Goal: Contribute content: Add original content to the website for others to see

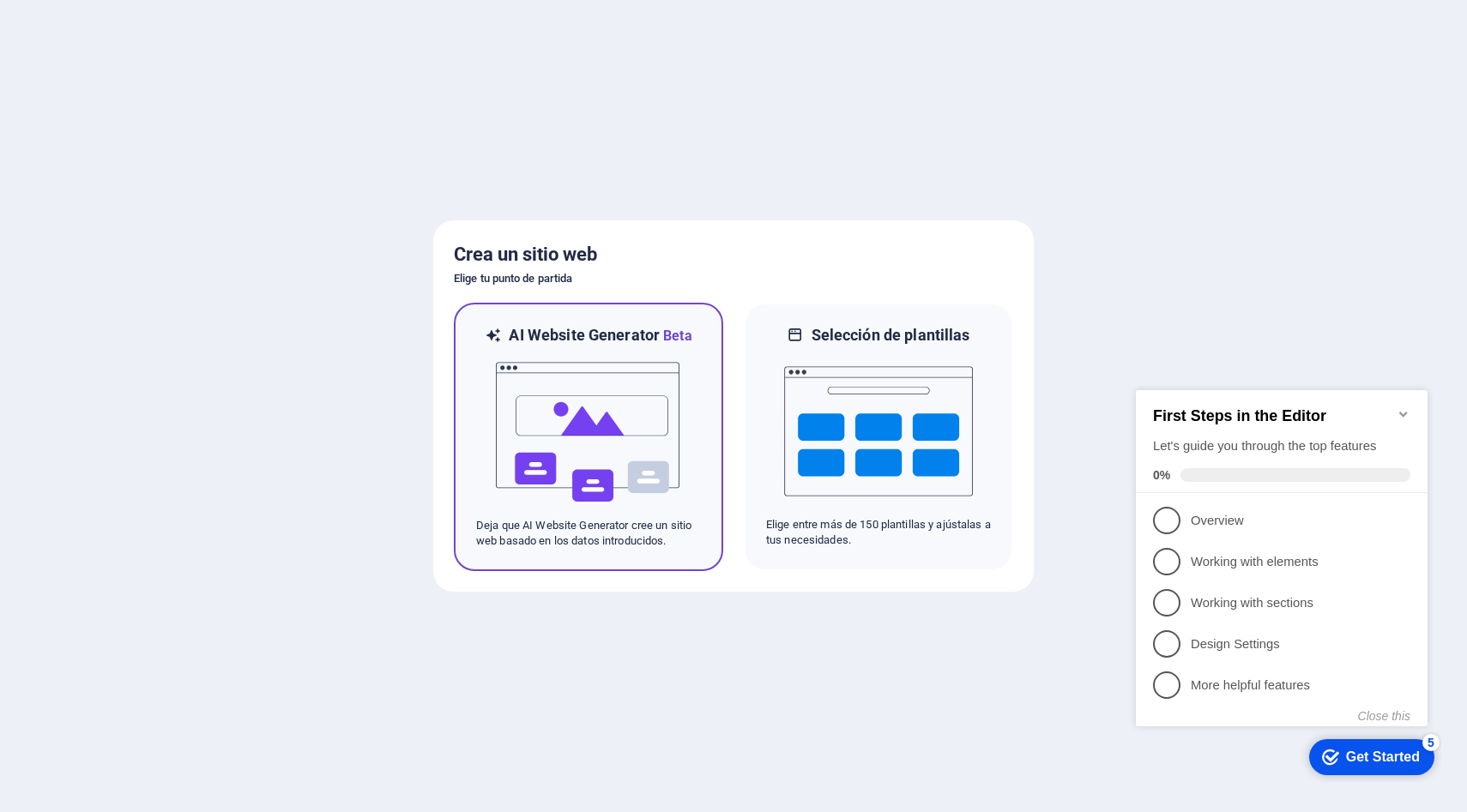
click at [639, 478] on img at bounding box center [588, 431] width 189 height 171
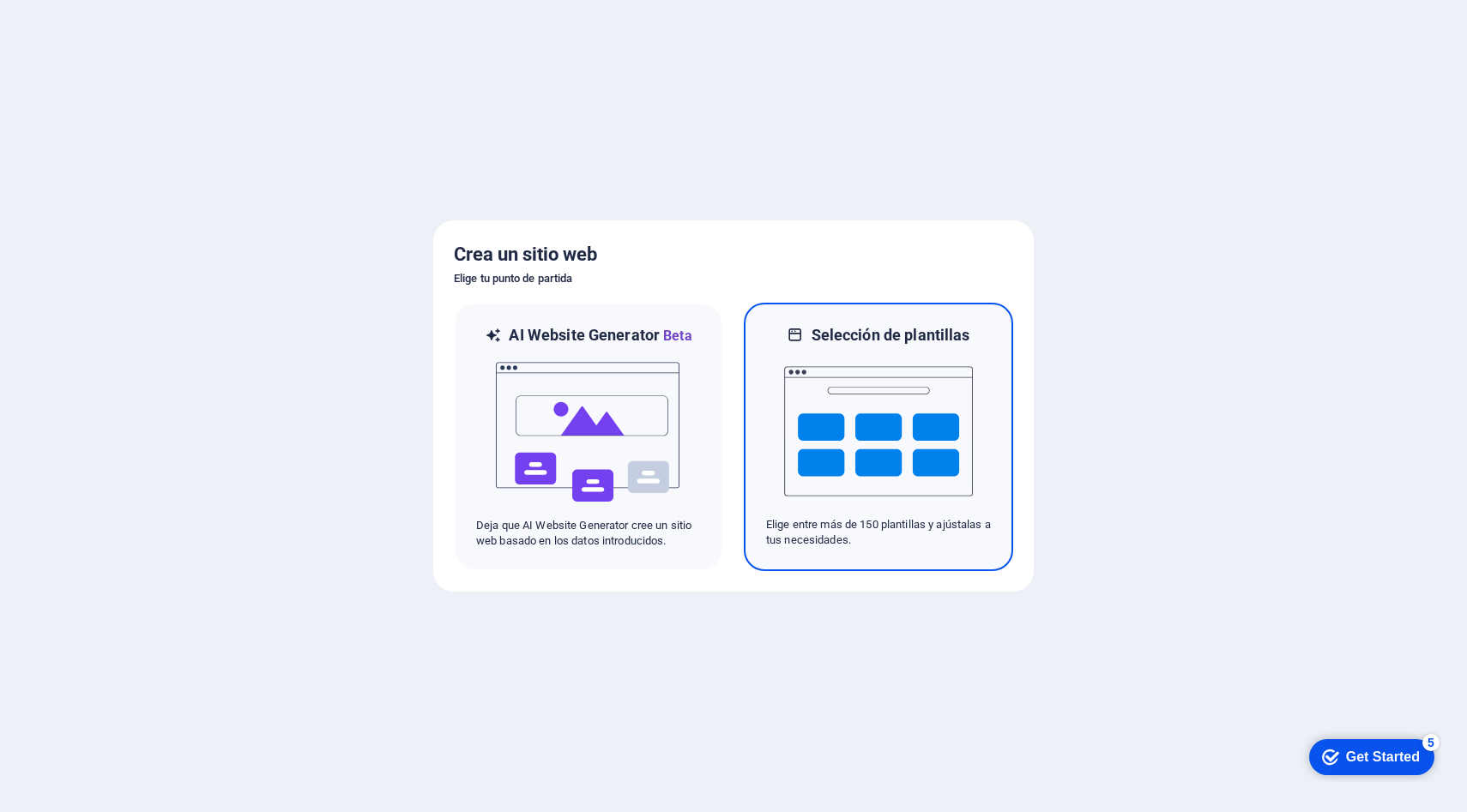
click at [805, 425] on img at bounding box center [878, 430] width 189 height 171
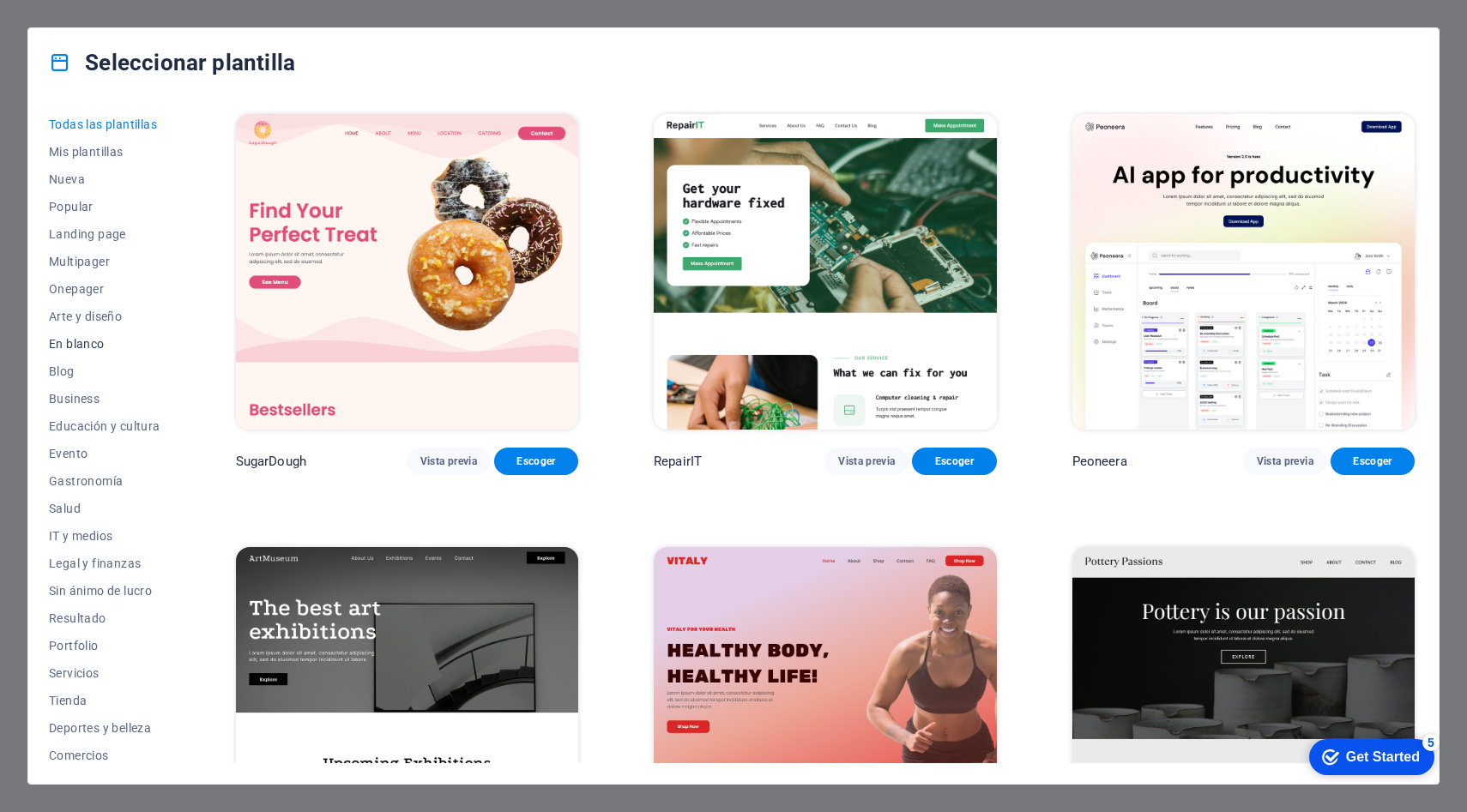
click at [93, 344] on span "En blanco" at bounding box center [104, 343] width 112 height 13
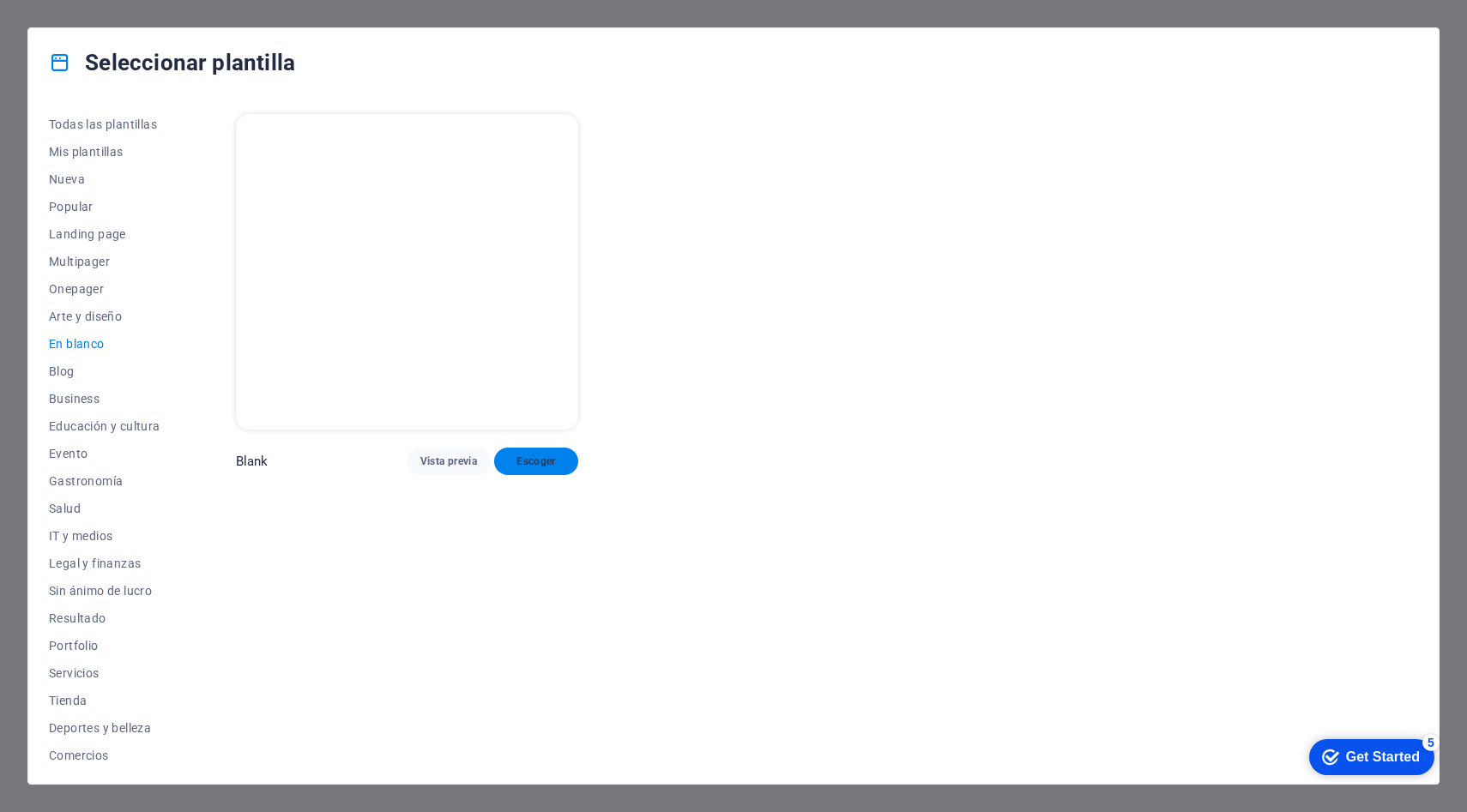
click at [552, 460] on span "Escoger" at bounding box center [536, 461] width 56 height 13
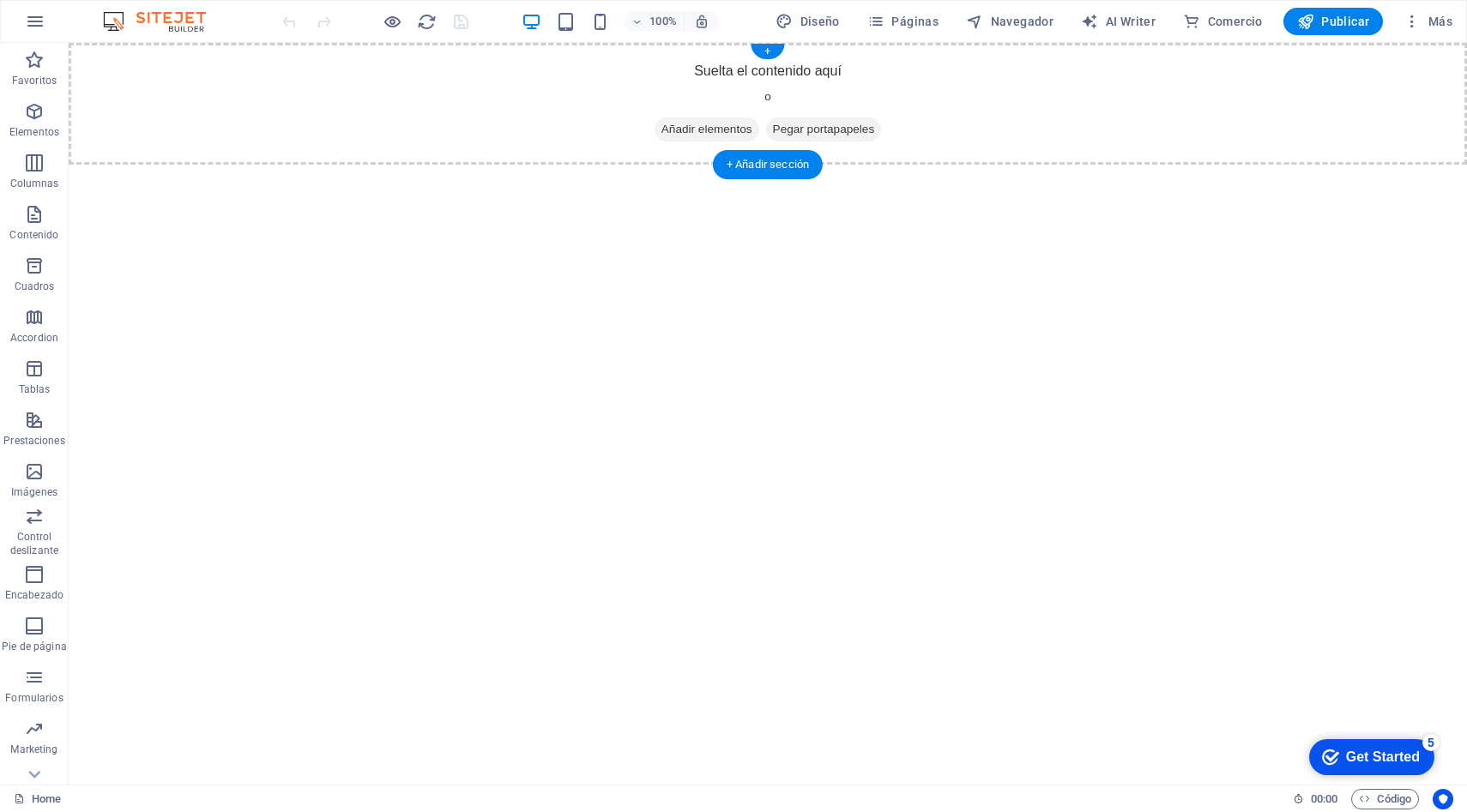
click at [705, 130] on span "Añadir elementos" at bounding box center [706, 129] width 104 height 24
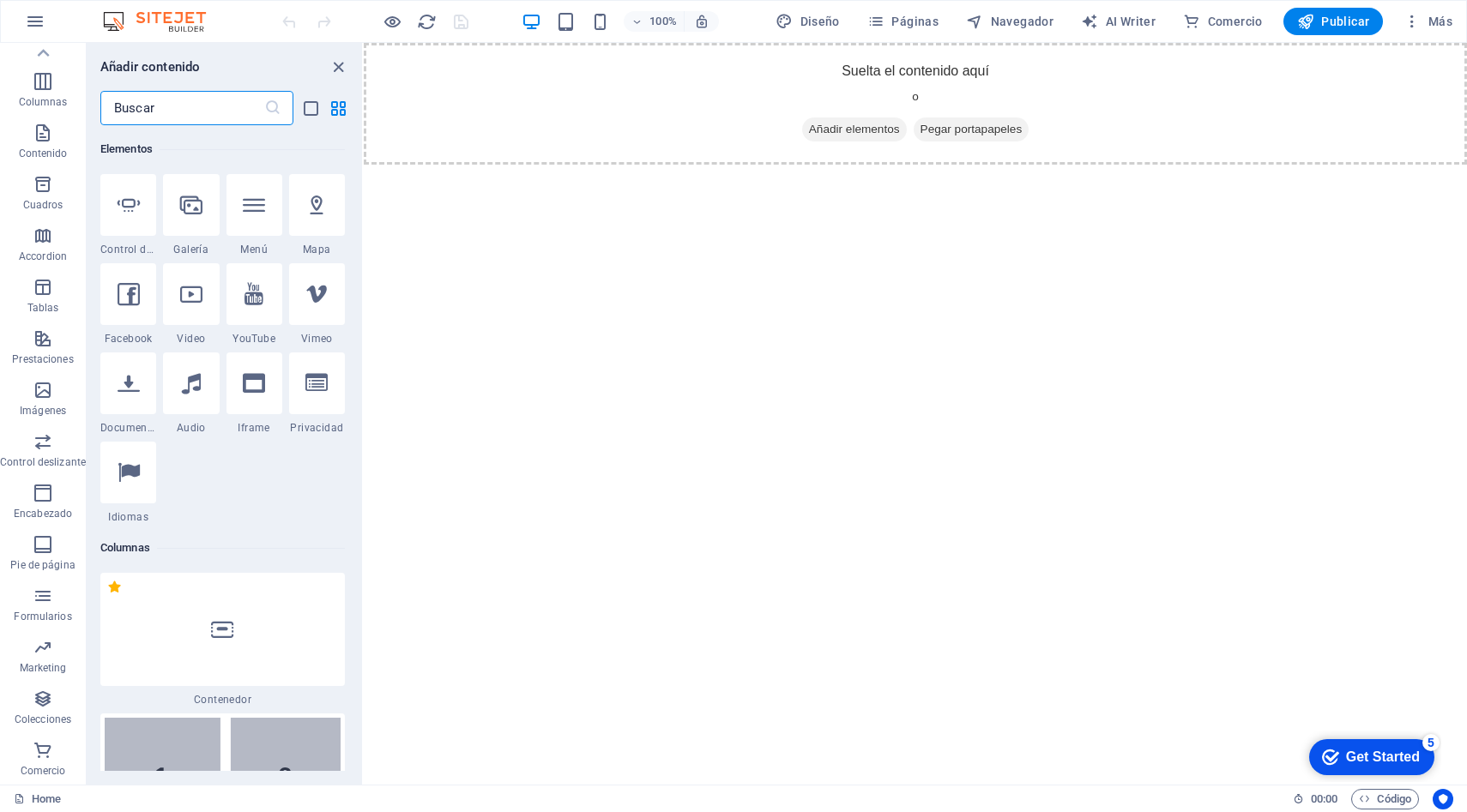
scroll to position [200, 0]
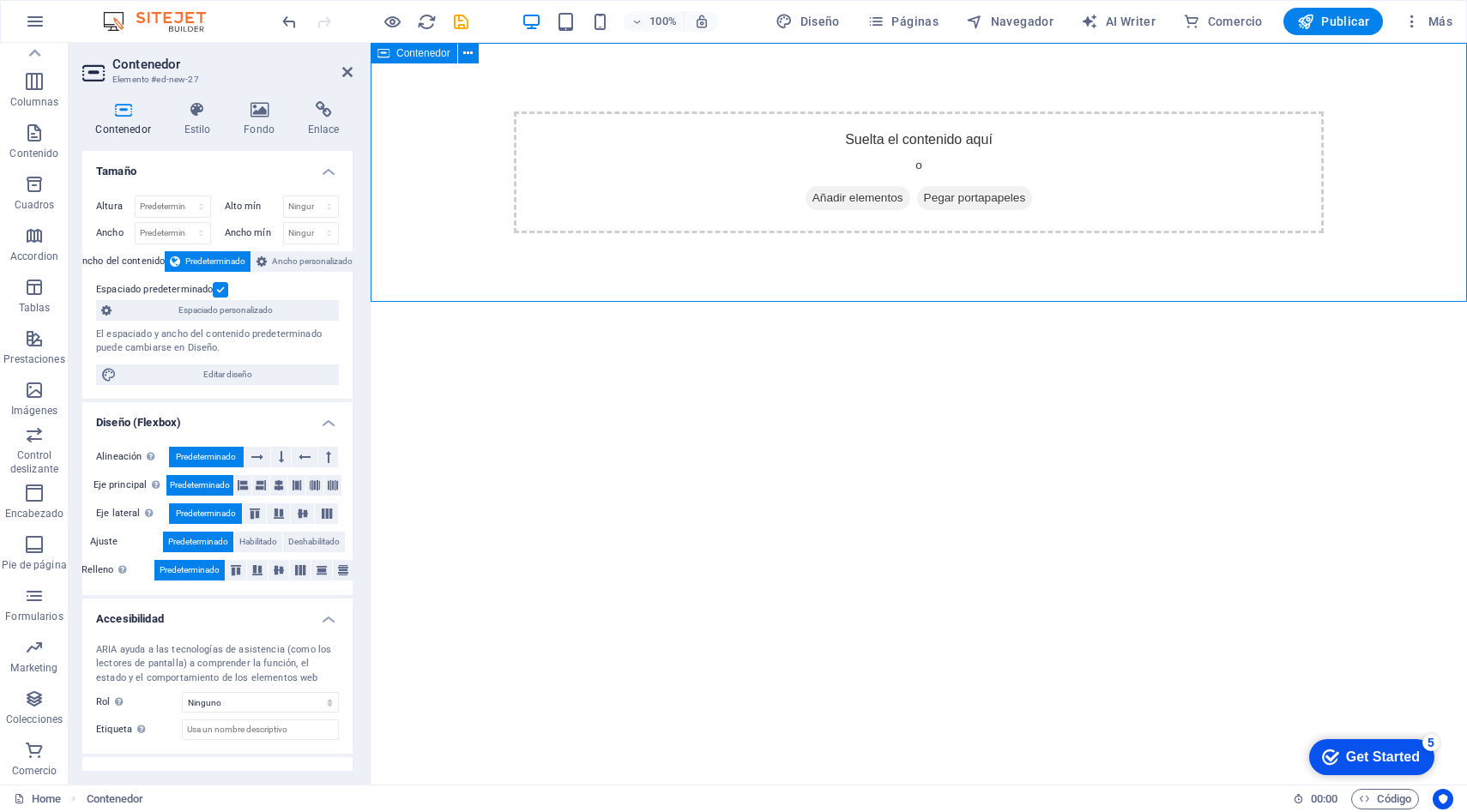
click at [856, 195] on span "Añadir elementos" at bounding box center [857, 198] width 104 height 24
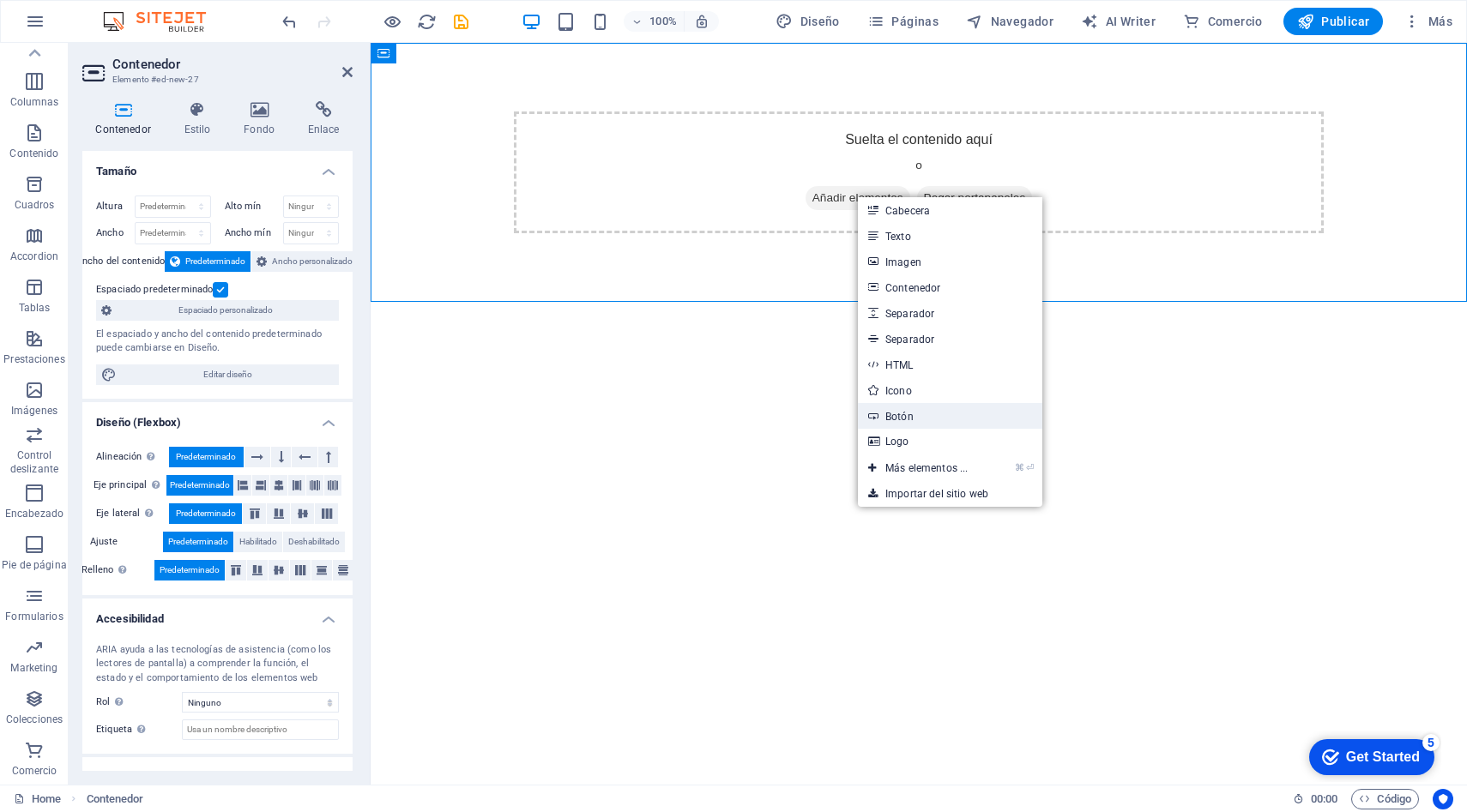
click at [966, 417] on link "Botón" at bounding box center [949, 415] width 185 height 26
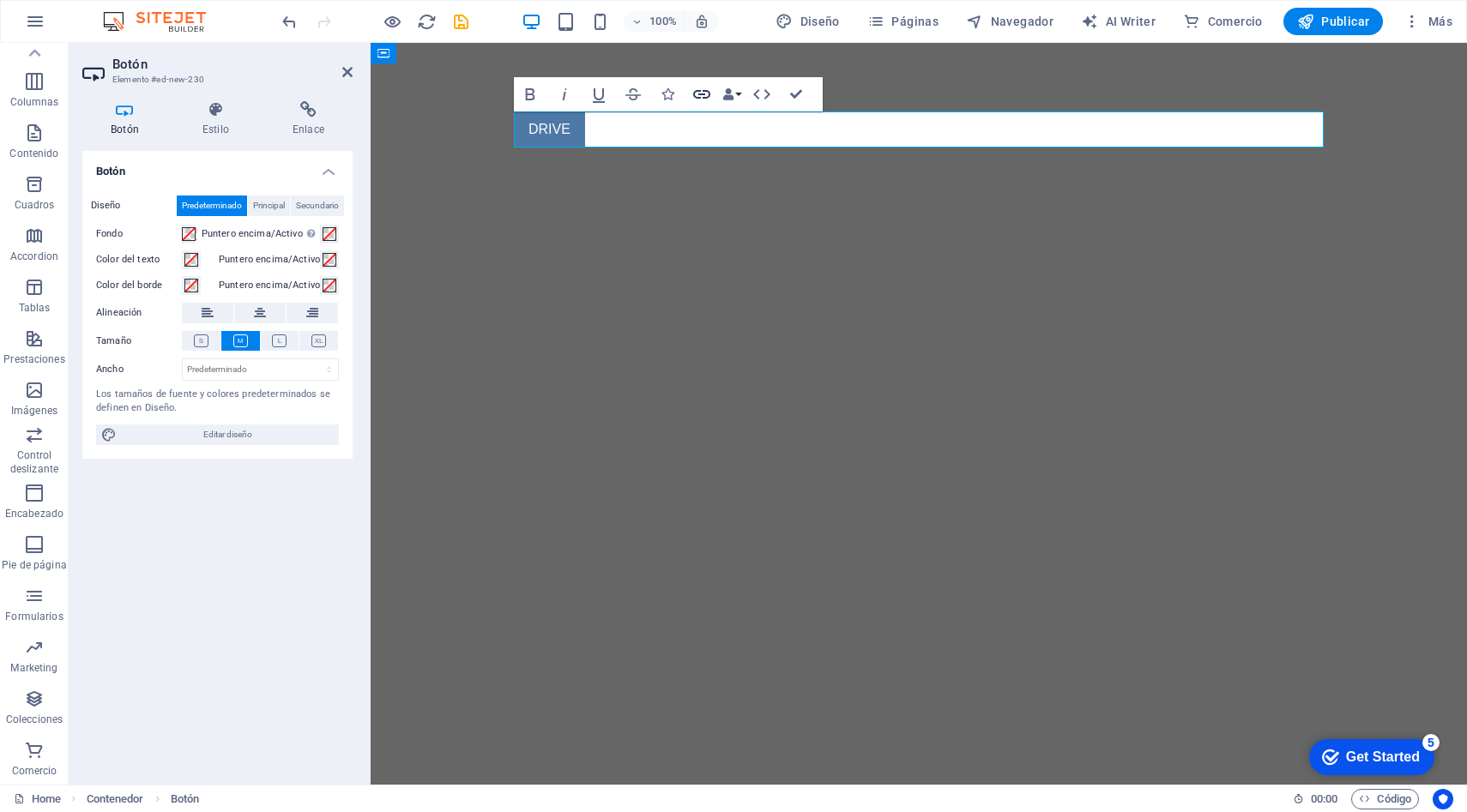
click at [700, 94] on icon "button" at bounding box center [701, 94] width 17 height 9
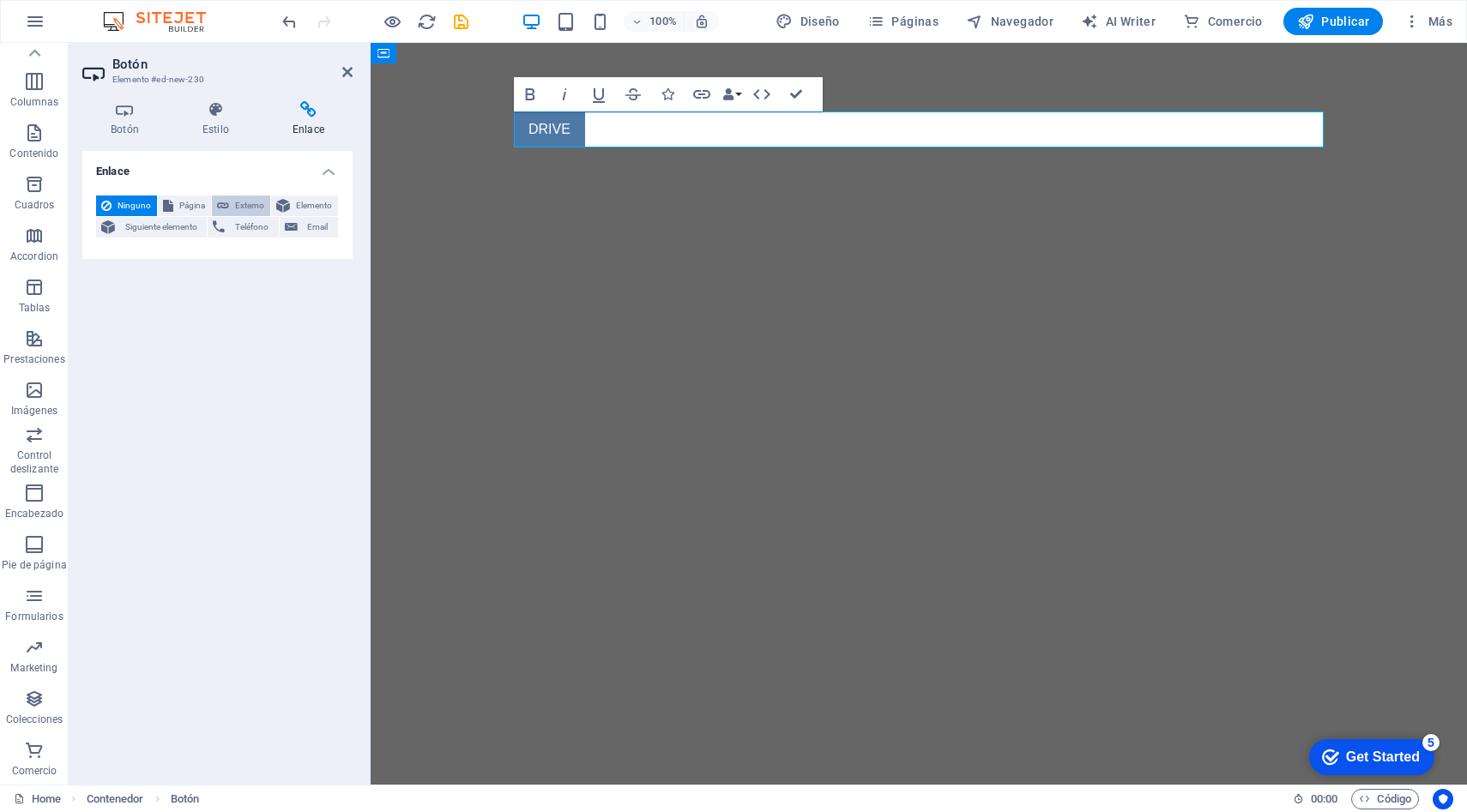
click at [245, 207] on span "Externo" at bounding box center [250, 206] width 31 height 21
select select "blank"
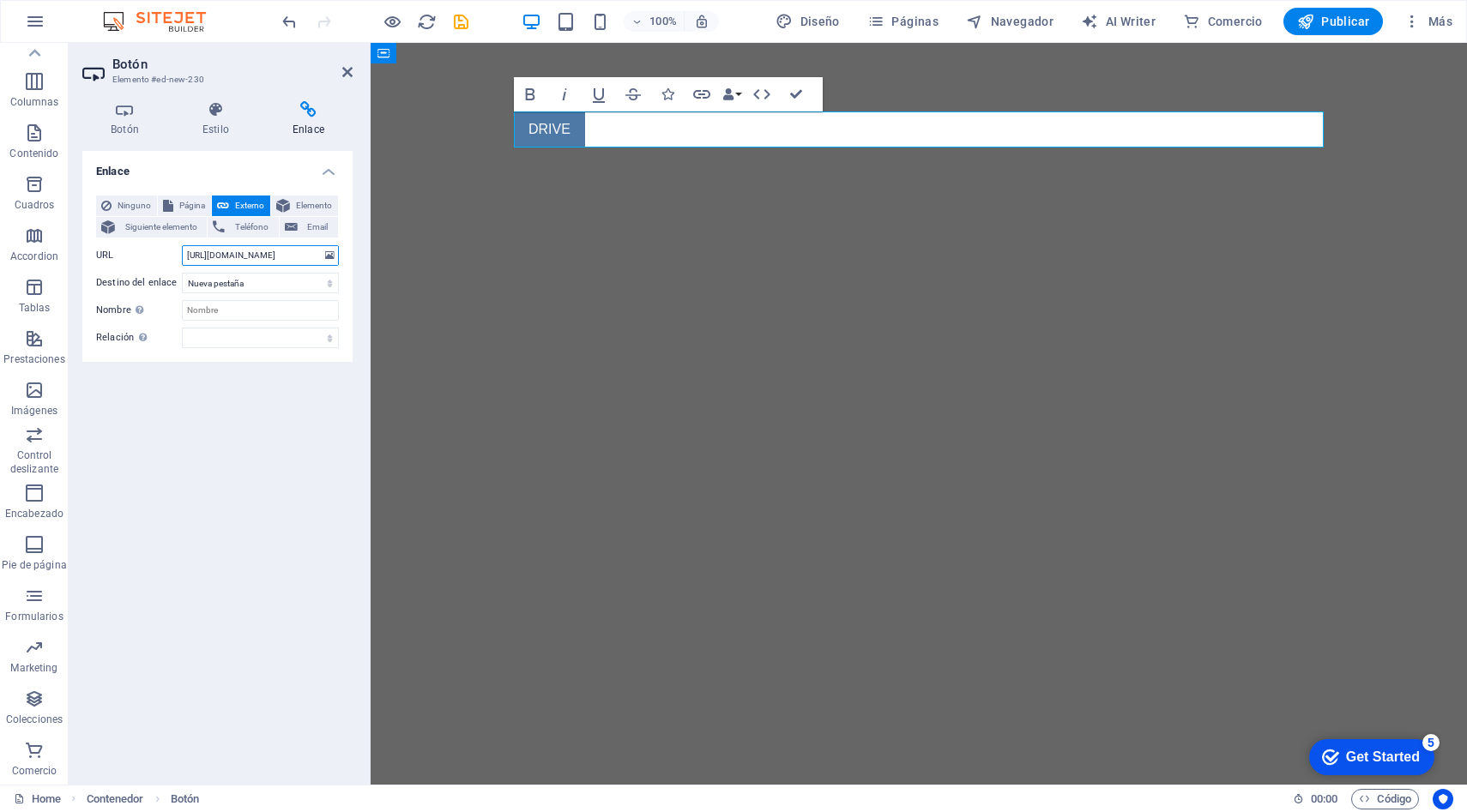
scroll to position [0, 226]
type input "https://drive.google.com/drive/folders/10SuL4TixVn4X-FTdAuqr-GYBCEB7G3F2?usp=sh…"
click at [273, 287] on select "Nueva pestaña Misma pestaña Superposición" at bounding box center [260, 283] width 157 height 21
select select
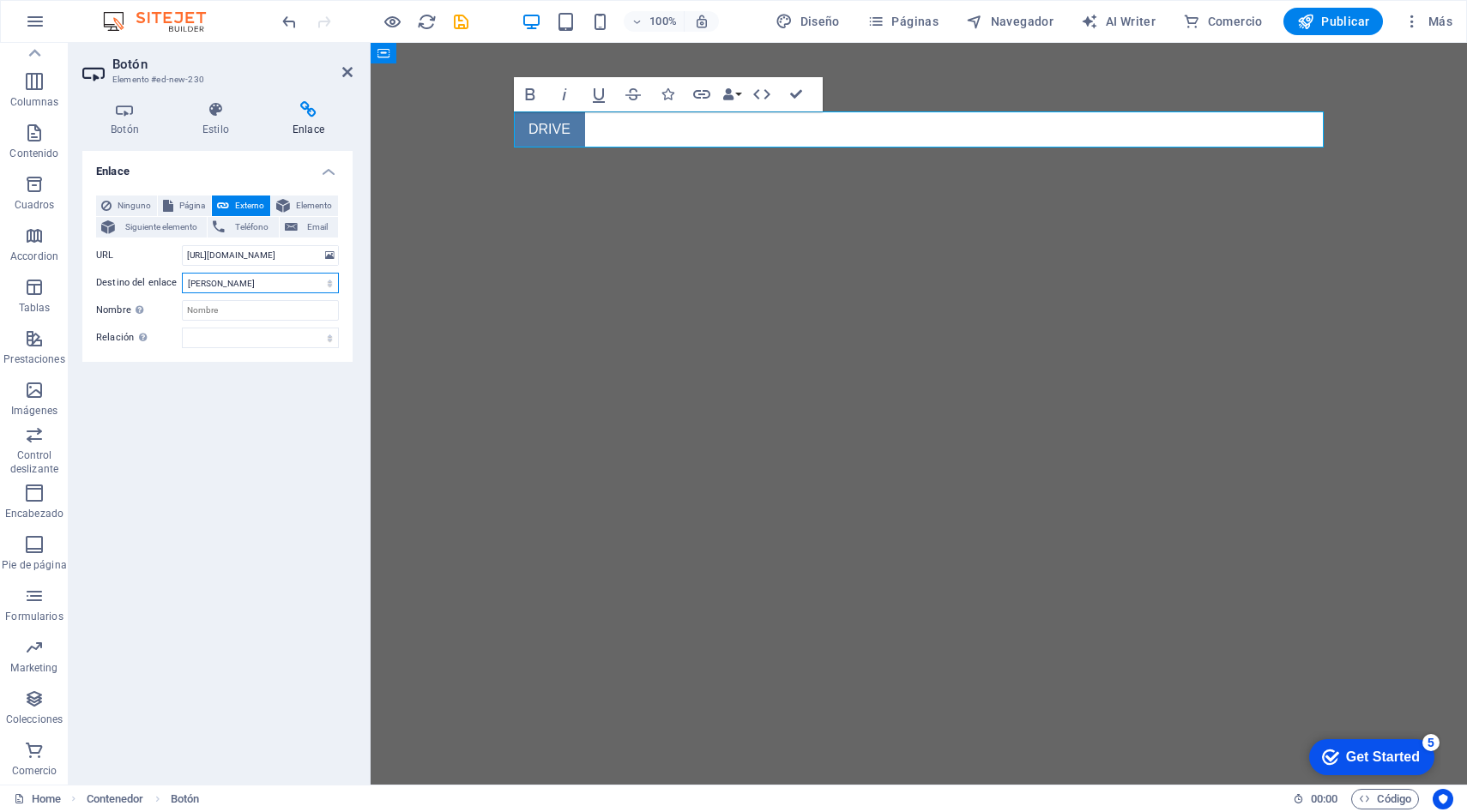
click at [182, 273] on select "Nueva pestaña Misma pestaña Superposición" at bounding box center [260, 283] width 157 height 21
click at [461, 21] on icon "save" at bounding box center [461, 22] width 20 height 20
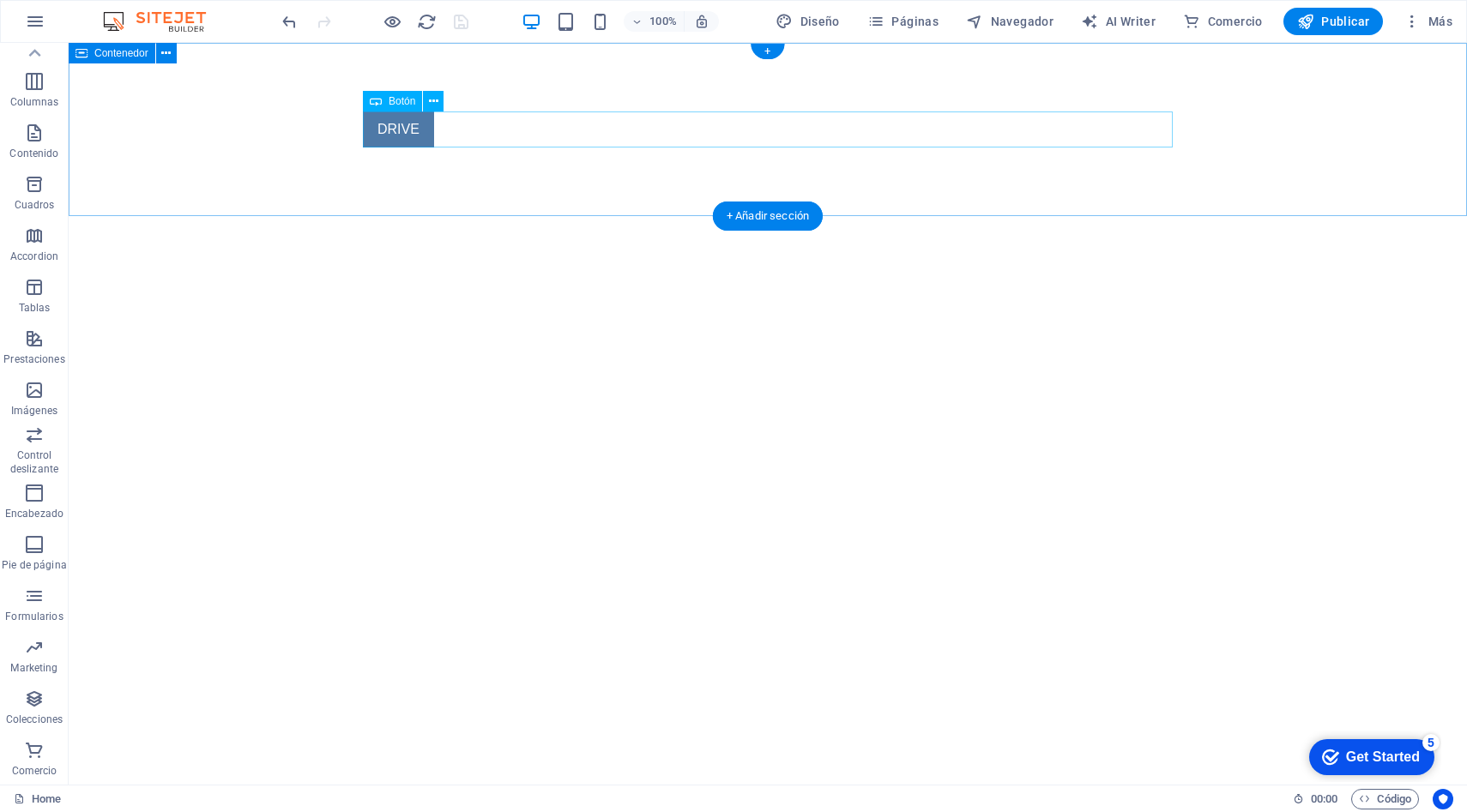
click at [382, 128] on div "DRIVE" at bounding box center [767, 130] width 810 height 36
click at [399, 130] on div "DRIVE" at bounding box center [767, 130] width 810 height 36
select select
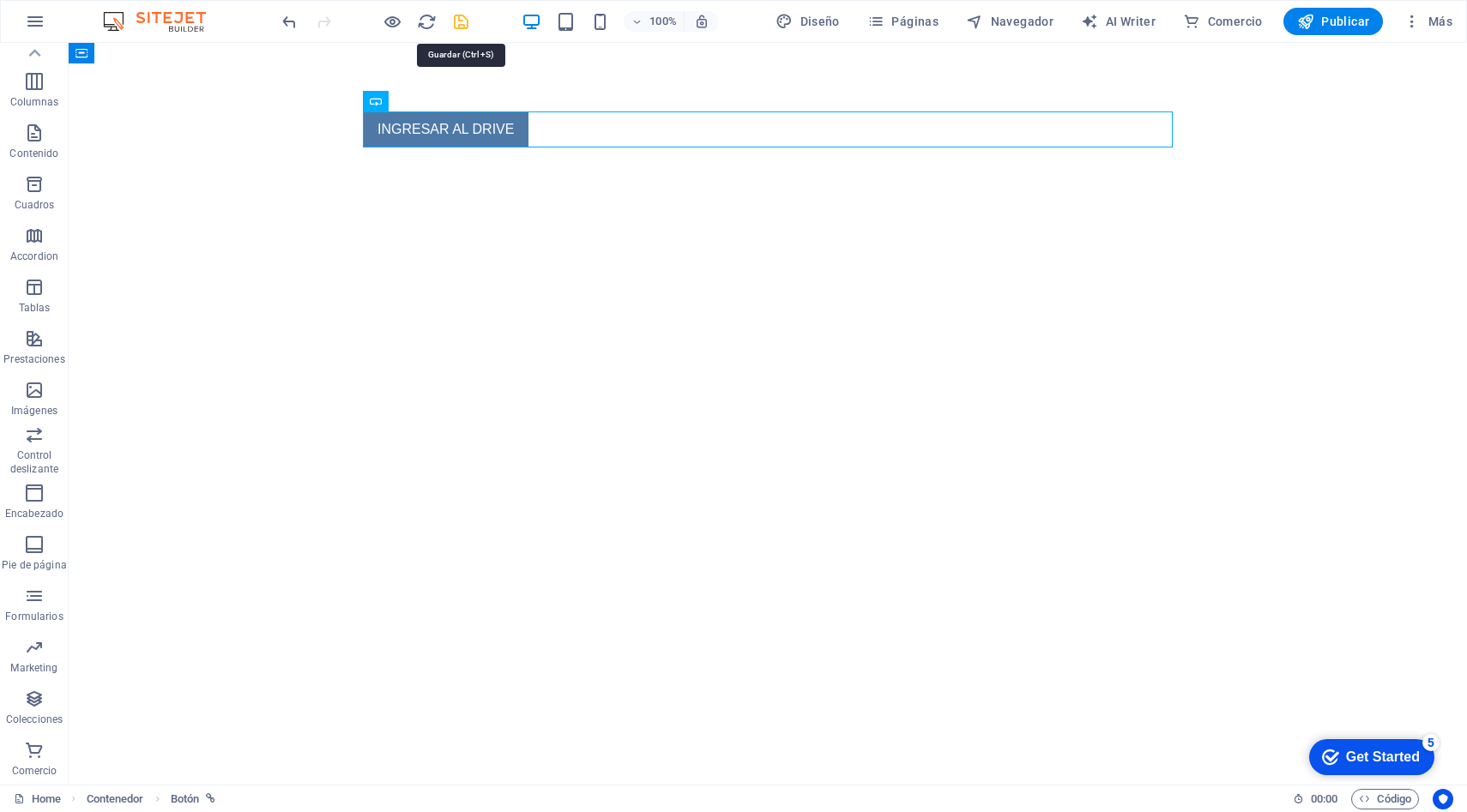
click at [456, 21] on icon "save" at bounding box center [461, 22] width 20 height 20
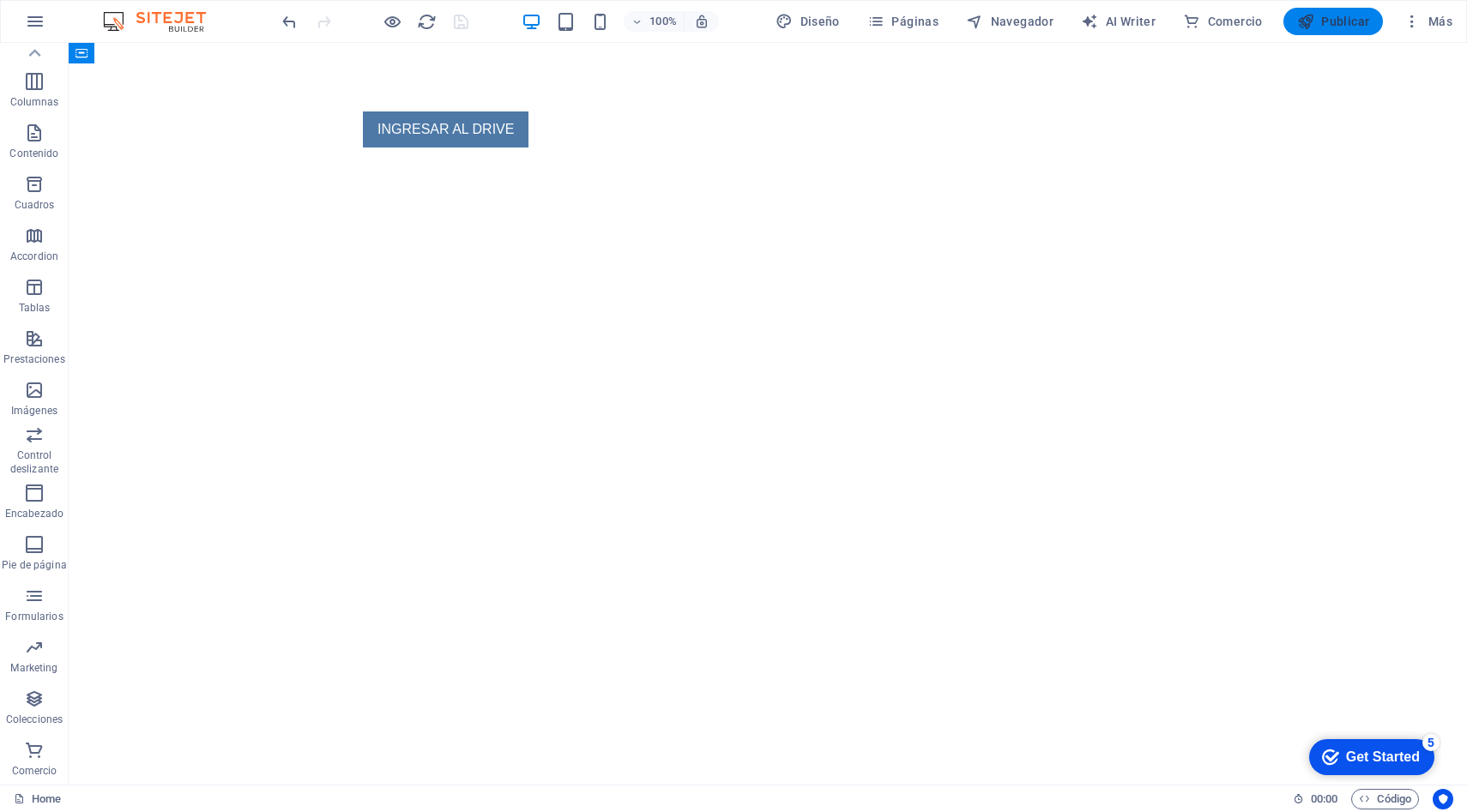
click at [1330, 21] on span "Publicar" at bounding box center [1333, 21] width 73 height 17
